Goal: Task Accomplishment & Management: Use online tool/utility

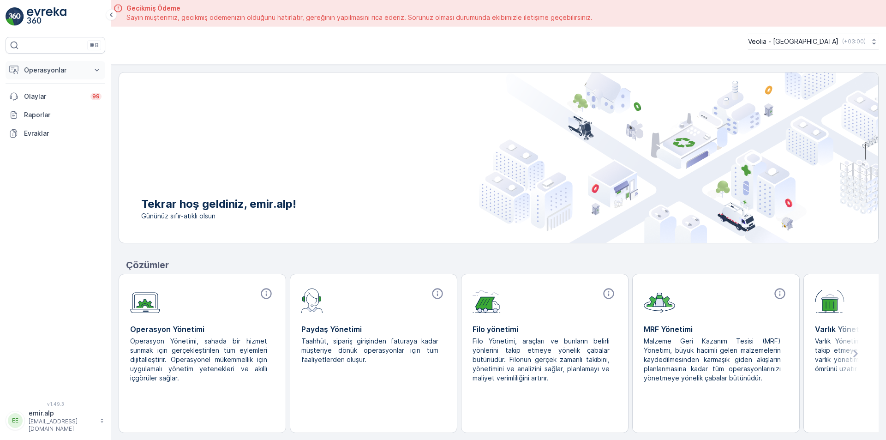
click at [65, 71] on p "Operasyonlar" at bounding box center [55, 70] width 63 height 9
click at [65, 108] on p "Rotalar & Görevler" at bounding box center [52, 111] width 57 height 9
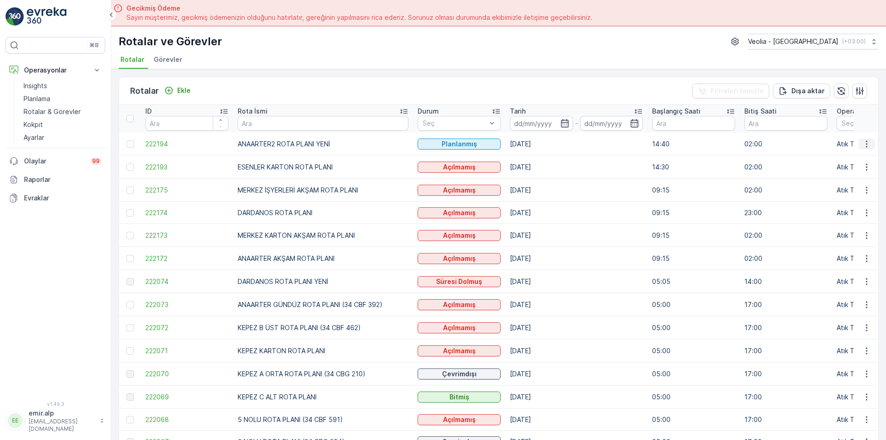
click at [862, 144] on icon "button" at bounding box center [866, 143] width 9 height 9
click at [842, 197] on span "Atanan Kişiyi Değiştir" at bounding box center [840, 196] width 65 height 9
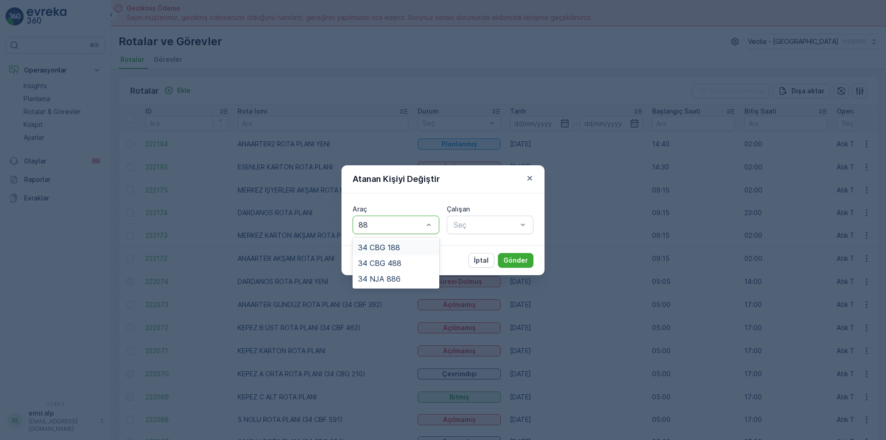
type input "886"
click at [394, 245] on span "34 NJA 886" at bounding box center [379, 247] width 42 height 8
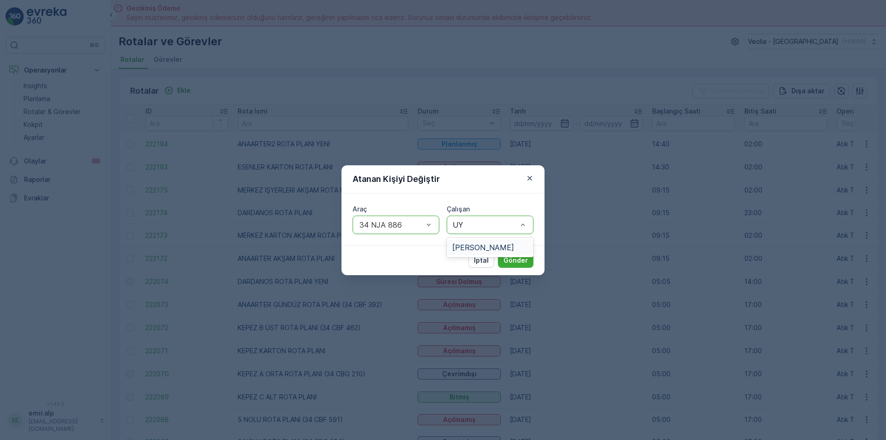
type input "UYG"
click at [481, 246] on span "[PERSON_NAME]" at bounding box center [483, 247] width 62 height 8
click at [520, 263] on p "Gönder" at bounding box center [515, 260] width 24 height 9
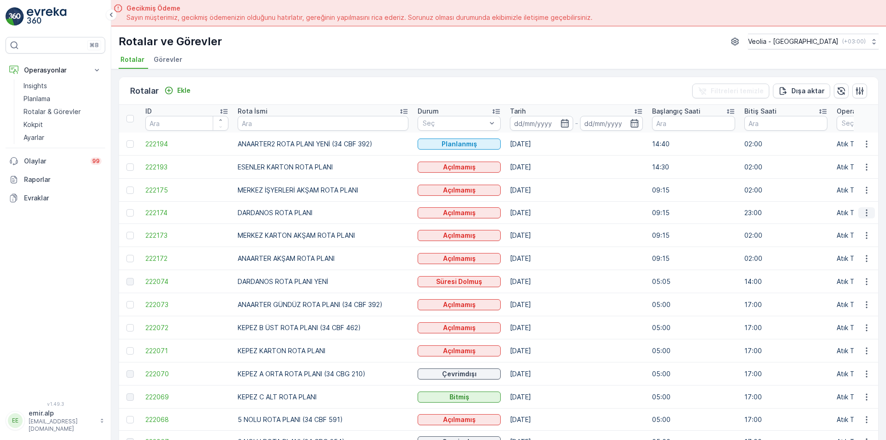
click at [866, 210] on icon "button" at bounding box center [866, 212] width 1 height 7
click at [851, 267] on span "Atanan Kişiyi Değiştir" at bounding box center [840, 265] width 65 height 9
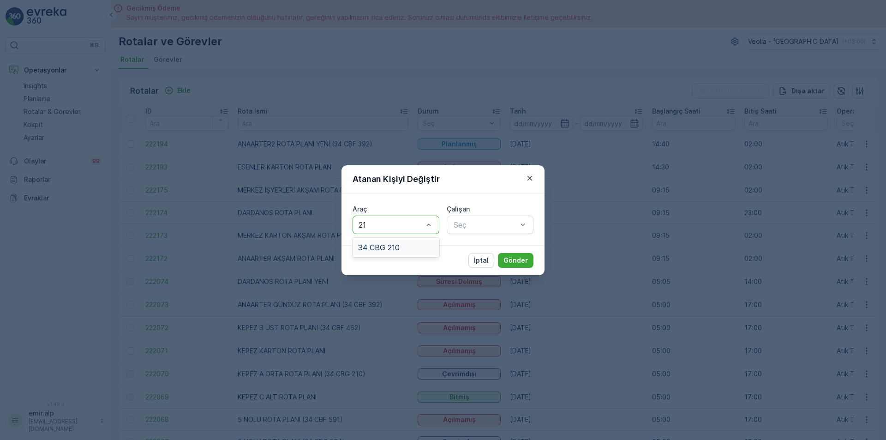
type input "210"
click at [392, 245] on span "34 CBG 210" at bounding box center [379, 247] width 42 height 8
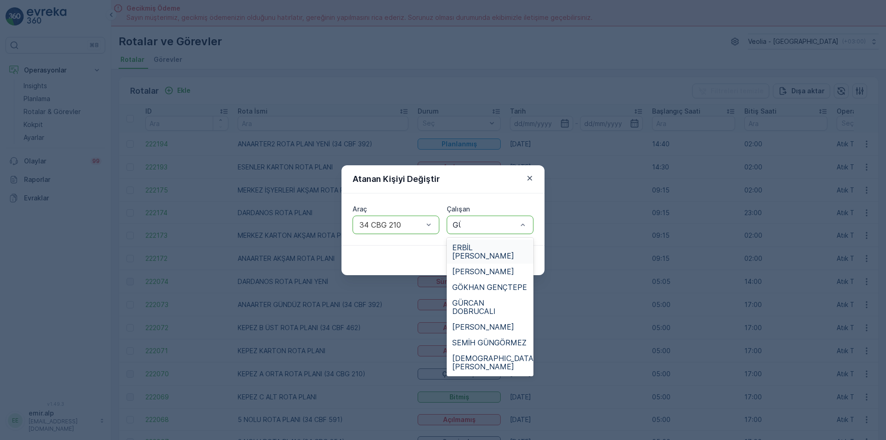
type input "GÜR"
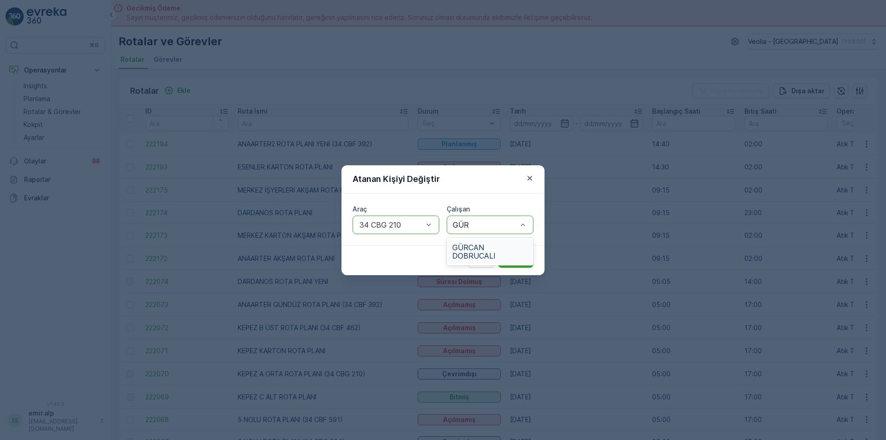
click at [479, 245] on span "GÜRCAN DOBRUCALI" at bounding box center [490, 251] width 76 height 17
click at [511, 253] on button "Gönder" at bounding box center [516, 260] width 36 height 15
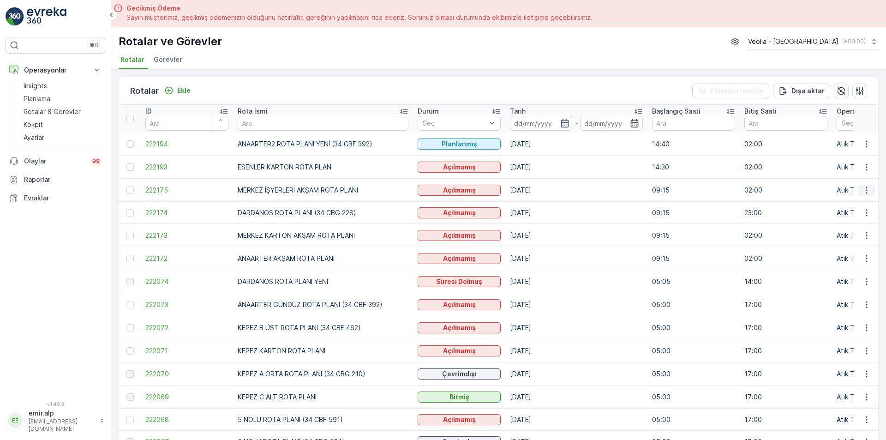
click at [867, 187] on icon "button" at bounding box center [866, 189] width 9 height 9
click at [832, 243] on span "Atanan Kişiyi Değiştir" at bounding box center [840, 242] width 65 height 9
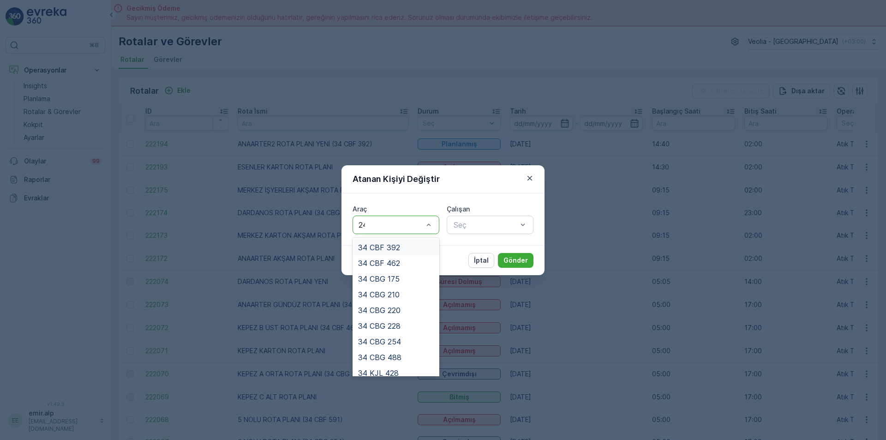
type input "242"
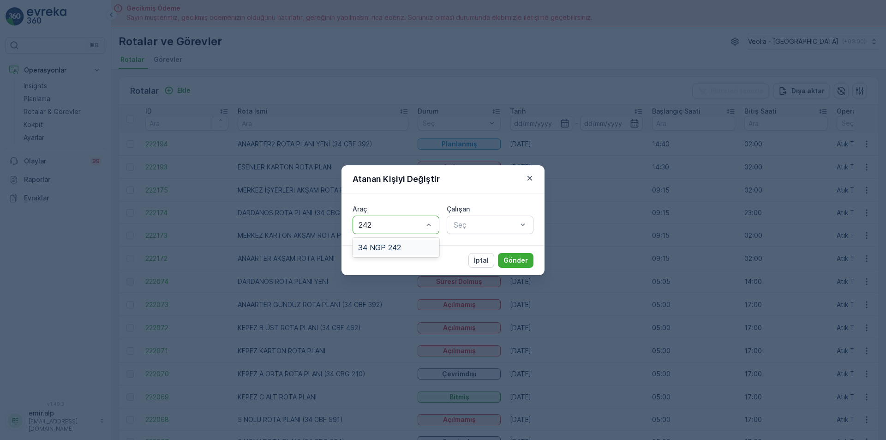
click at [390, 246] on span "34 NGP 242" at bounding box center [379, 247] width 43 height 8
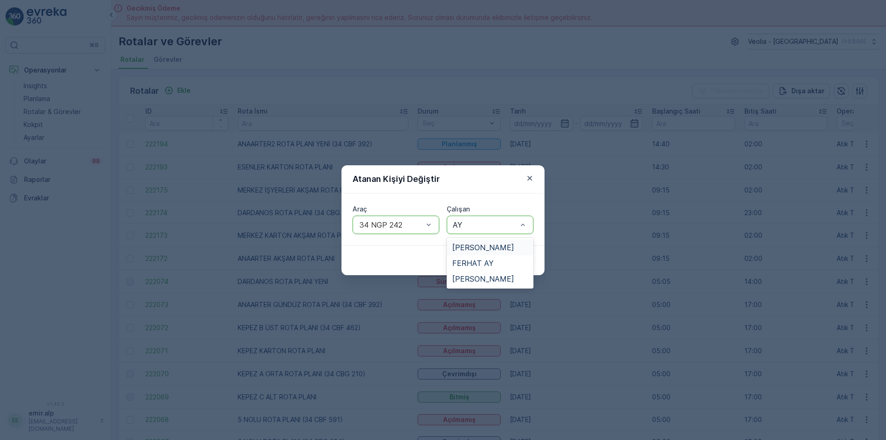
type input "AYD"
click at [475, 244] on span "[PERSON_NAME]" at bounding box center [483, 247] width 62 height 8
click at [511, 256] on p "Gönder" at bounding box center [515, 260] width 24 height 9
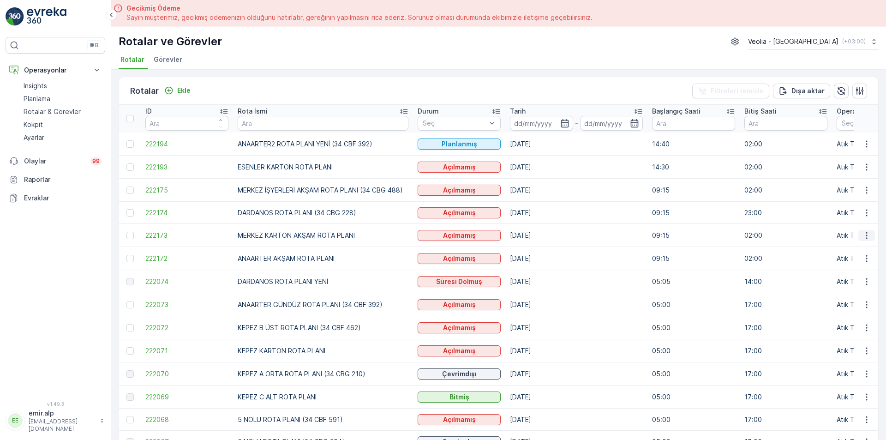
click at [862, 235] on icon "button" at bounding box center [866, 235] width 9 height 9
click at [853, 288] on span "Atanan Kişiyi Değiştir" at bounding box center [840, 287] width 65 height 9
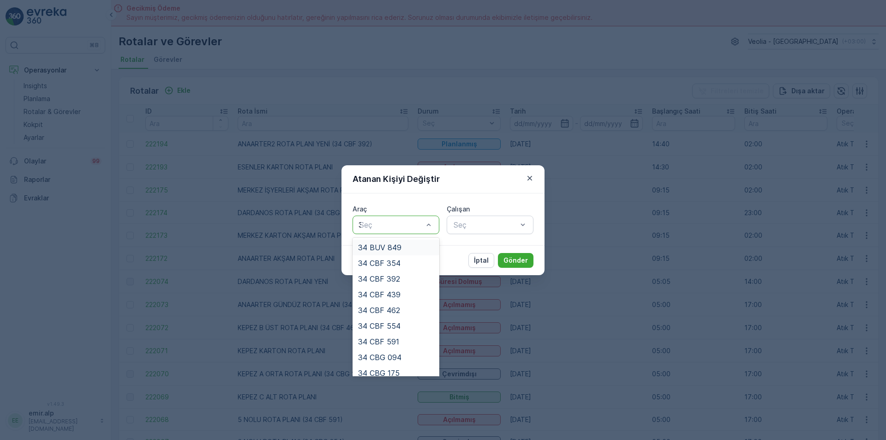
type input "31"
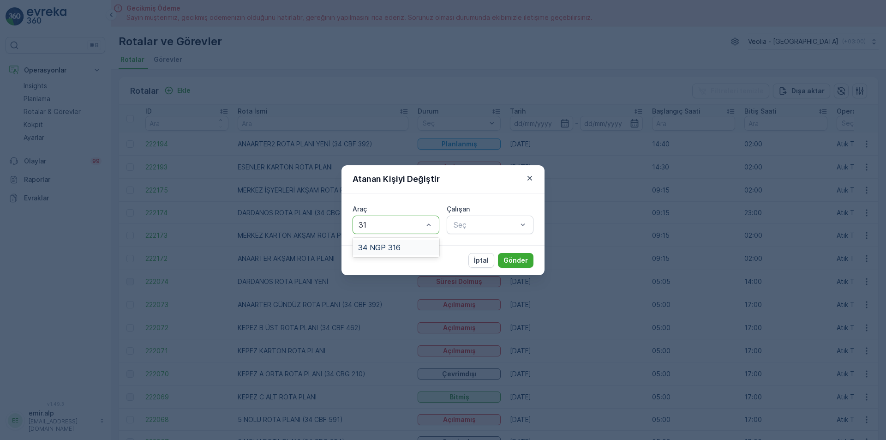
click at [410, 244] on div "34 NGP 316" at bounding box center [396, 247] width 76 height 8
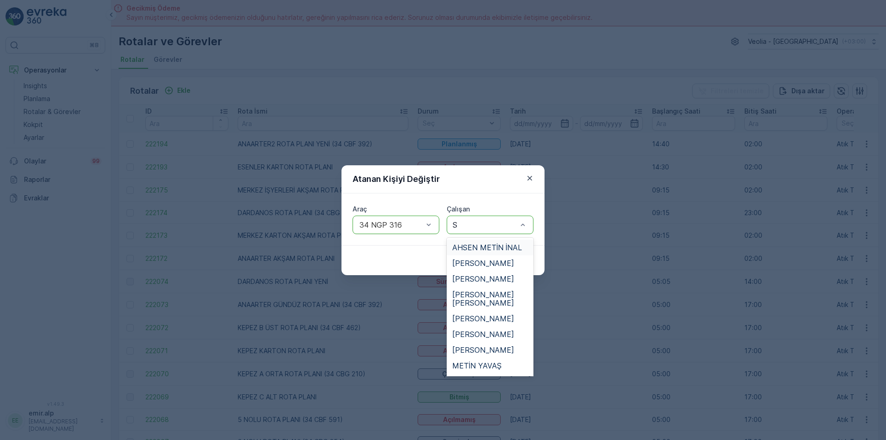
type input "SE"
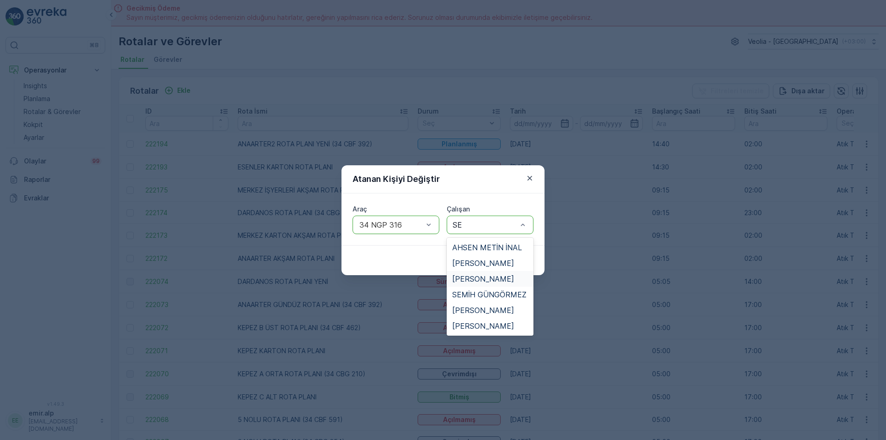
click at [482, 275] on span "[PERSON_NAME]" at bounding box center [483, 279] width 62 height 8
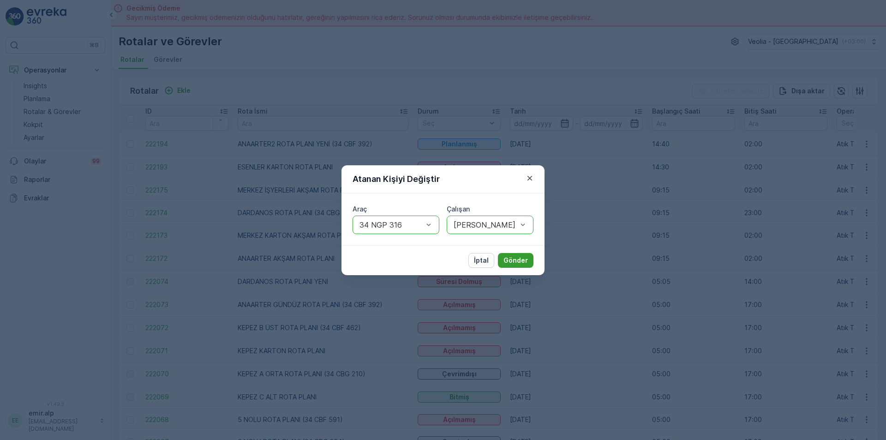
click at [518, 256] on p "Gönder" at bounding box center [515, 260] width 24 height 9
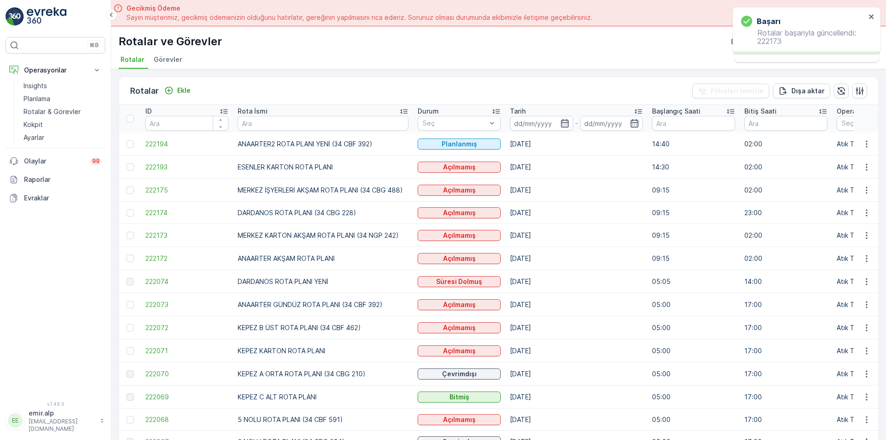
click at [46, 17] on img at bounding box center [47, 16] width 40 height 18
